Goal: Task Accomplishment & Management: Use online tool/utility

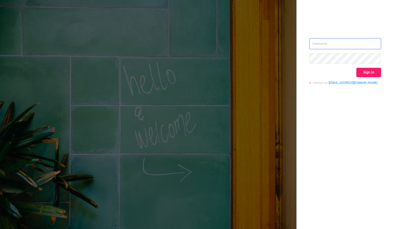
type input "[PERSON_NAME][EMAIL_ADDRESS][DOMAIN_NAME]"
click at [368, 74] on button "Sign in" at bounding box center [368, 72] width 25 height 9
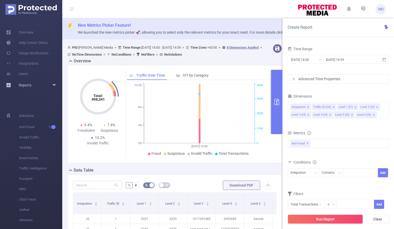
click at [52, 84] on div "Reports" at bounding box center [31, 85] width 62 height 10
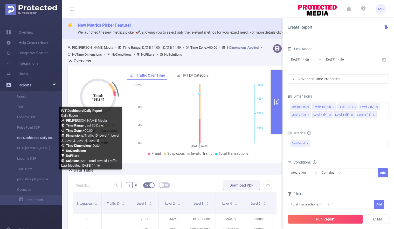
click at [32, 139] on link "IVT Dashboard Daily Report" at bounding box center [33, 138] width 46 height 10
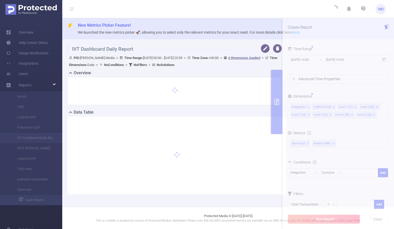
type input "[DATE] 00:00"
type input "[DATE] 23:59"
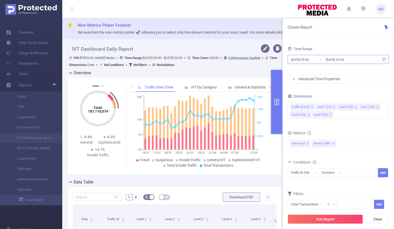
click at [327, 60] on input "[DATE] 23:59" at bounding box center [346, 59] width 42 height 7
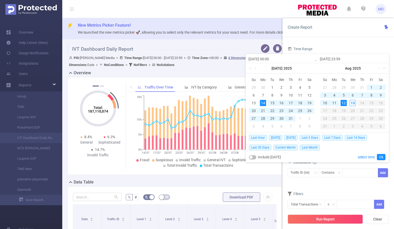
click at [343, 104] on div "12" at bounding box center [343, 103] width 6 height 6
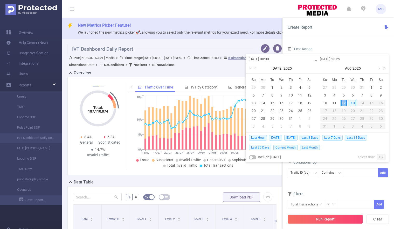
click at [343, 104] on div "12" at bounding box center [343, 103] width 6 height 6
type input "[DATE] 00:00"
click at [379, 157] on link "Ok" at bounding box center [381, 157] width 9 height 6
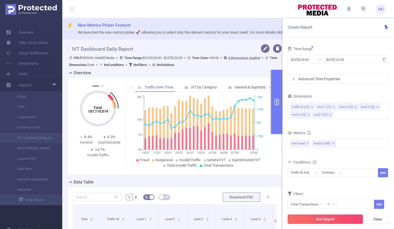
click at [327, 220] on button "Run Report" at bounding box center [325, 219] width 75 height 9
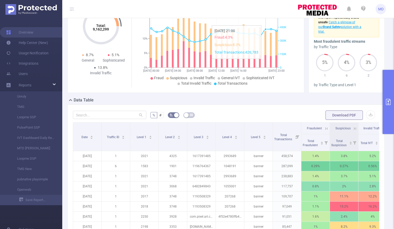
scroll to position [105, 0]
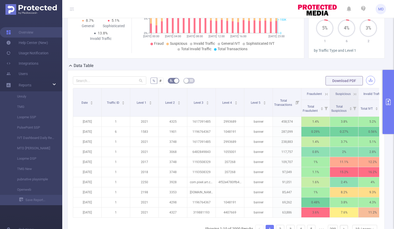
click at [368, 82] on button "button" at bounding box center [370, 80] width 9 height 9
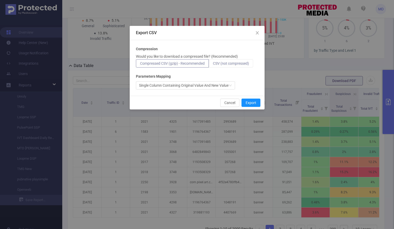
click at [223, 66] on label "CSV (not compressed)" at bounding box center [231, 63] width 44 height 8
click at [213, 65] on input "CSV (not compressed)" at bounding box center [213, 65] width 0 height 0
click at [256, 104] on button "Export" at bounding box center [250, 103] width 19 height 8
